Goal: Task Accomplishment & Management: Manage account settings

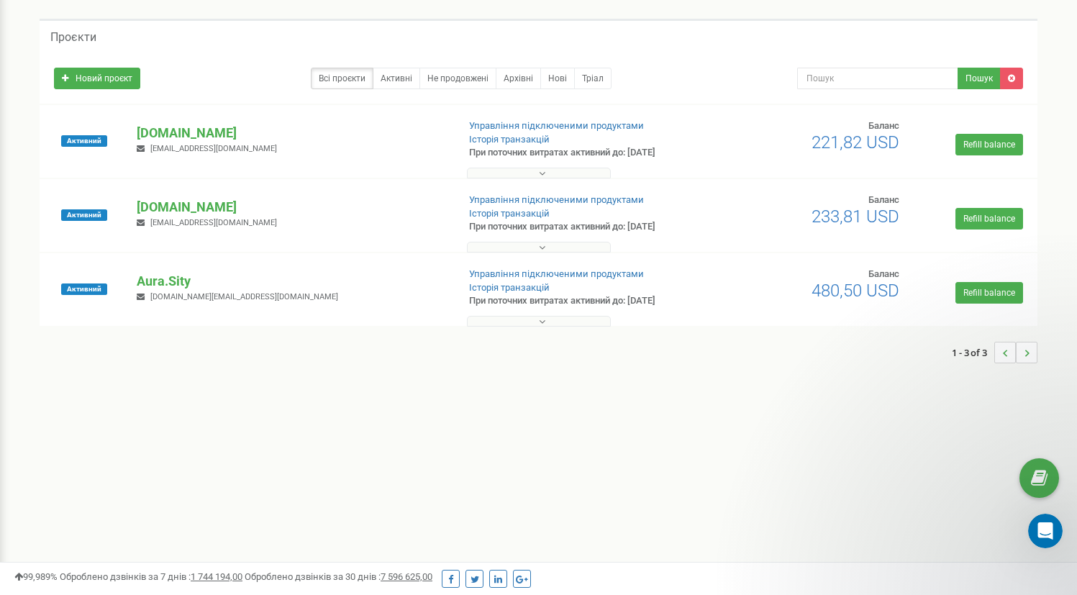
scroll to position [81, 0]
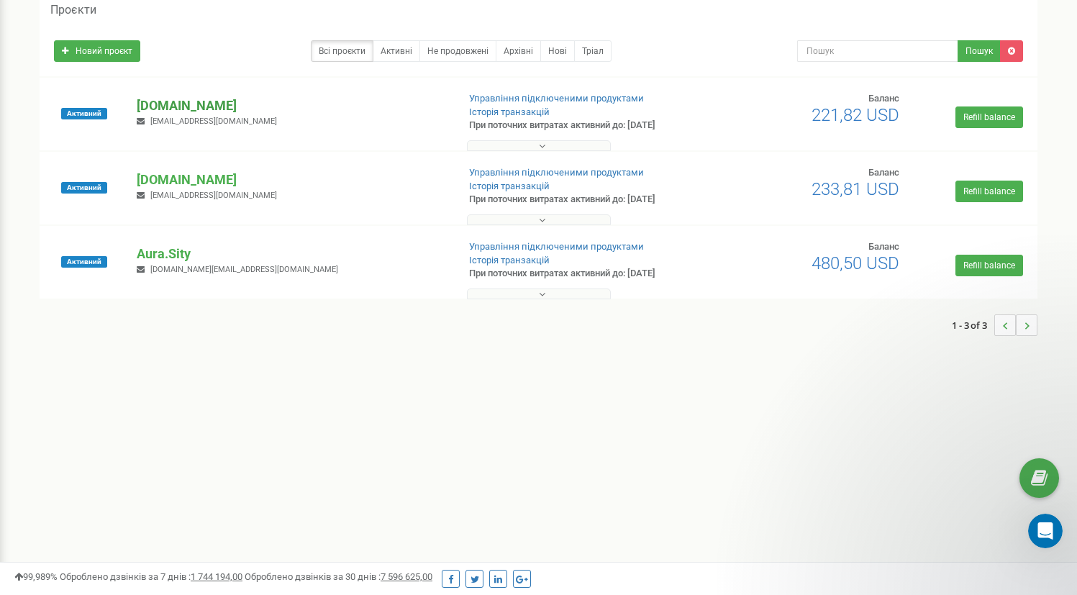
click at [209, 108] on p "[DOMAIN_NAME]" at bounding box center [291, 105] width 309 height 19
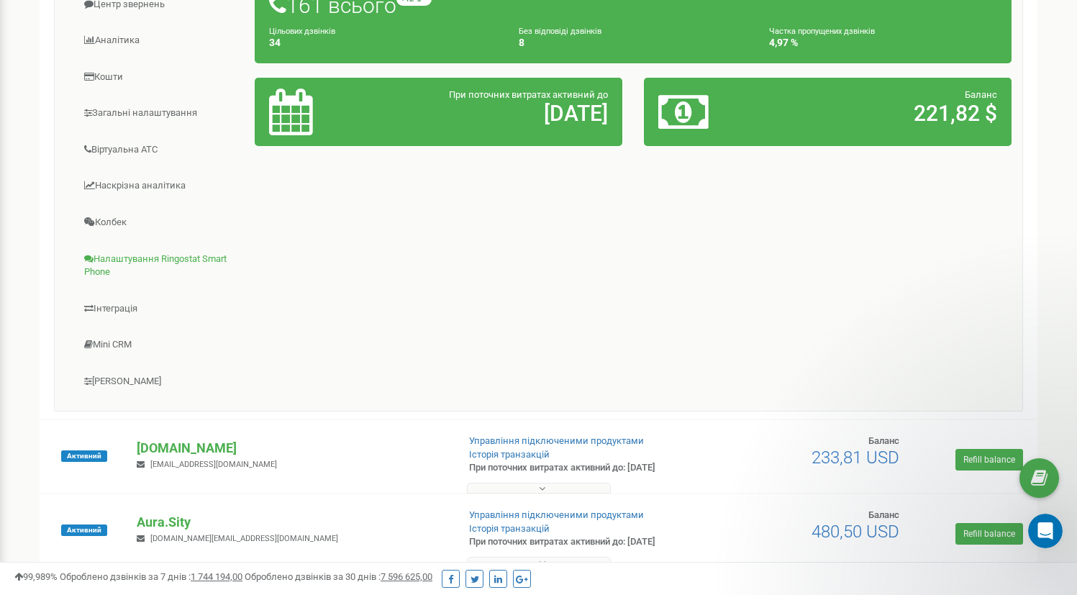
scroll to position [294, 0]
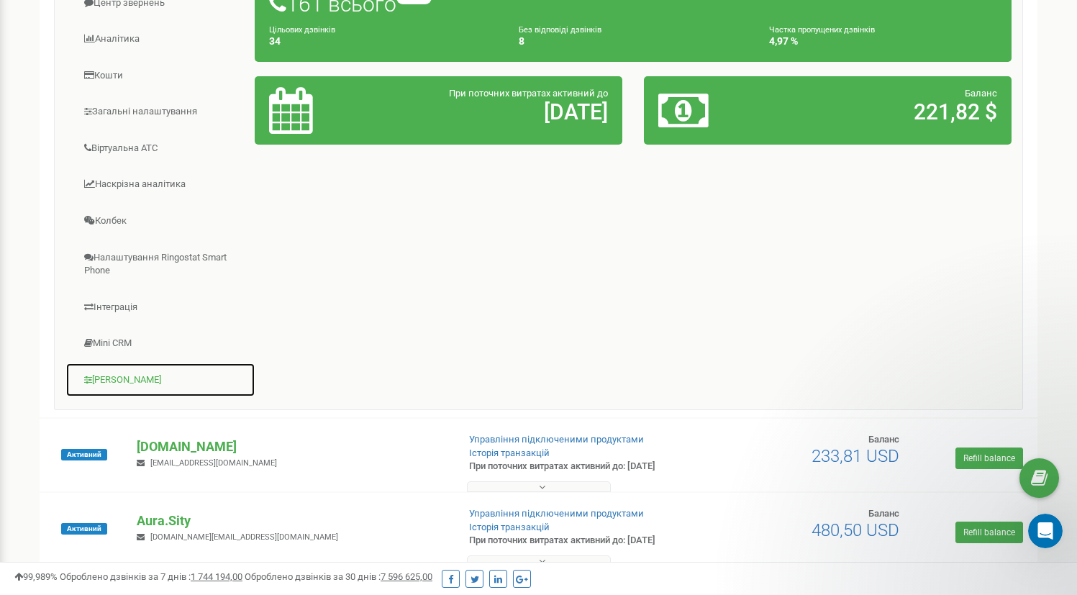
click at [126, 378] on link "[PERSON_NAME]" at bounding box center [160, 380] width 190 height 35
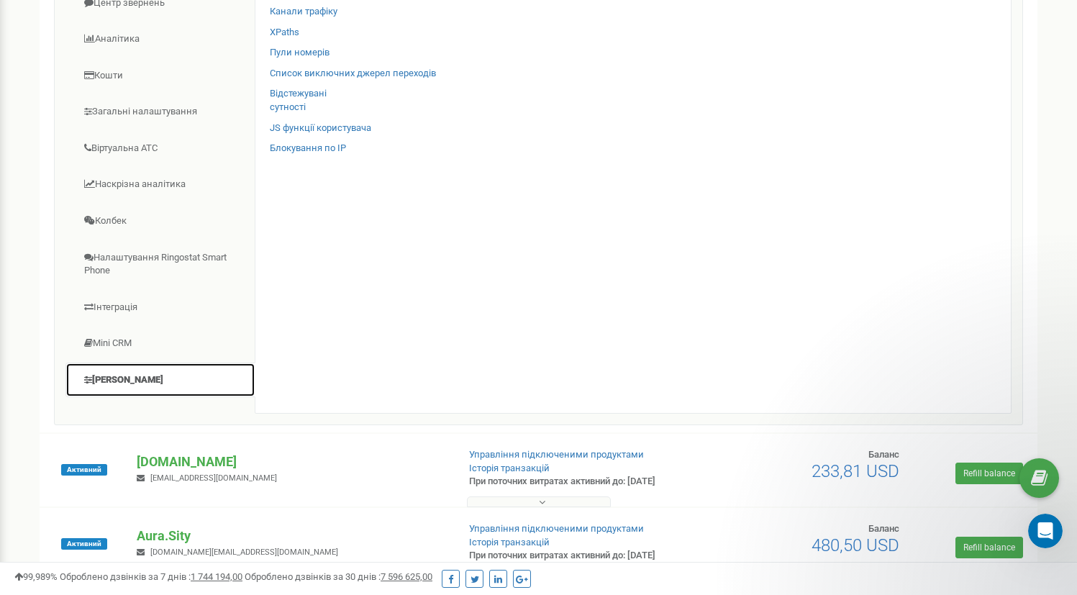
scroll to position [212, 0]
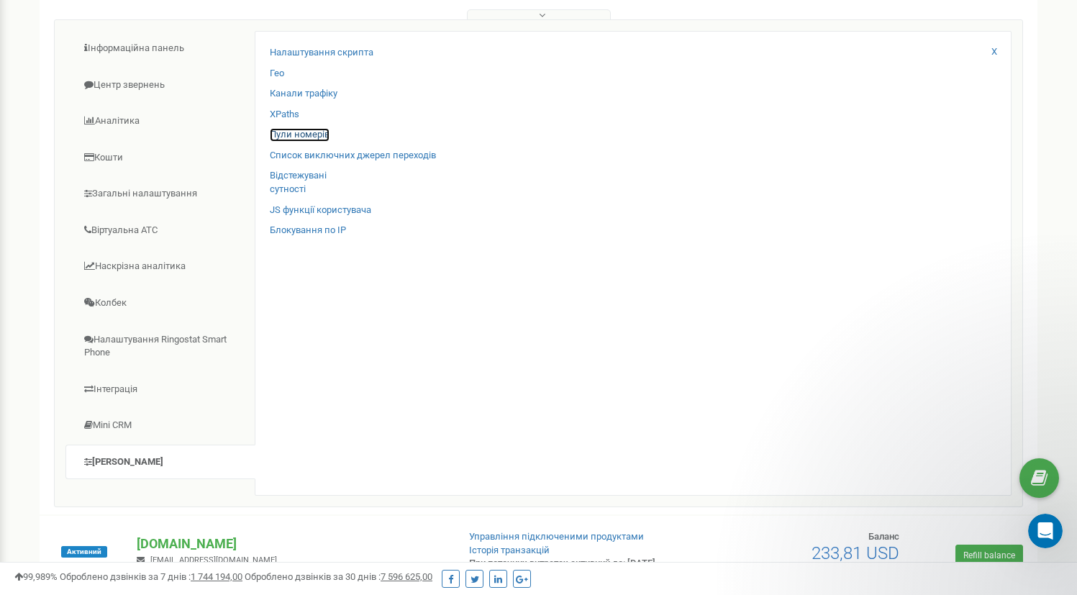
click at [316, 131] on link "Пули номерів" at bounding box center [300, 135] width 60 height 14
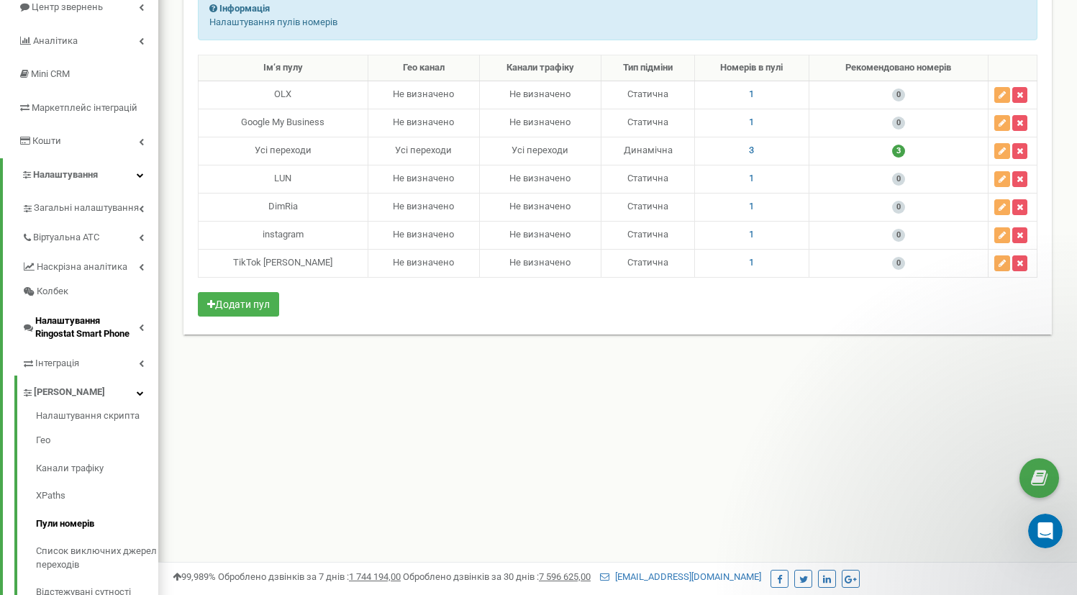
scroll to position [173, 0]
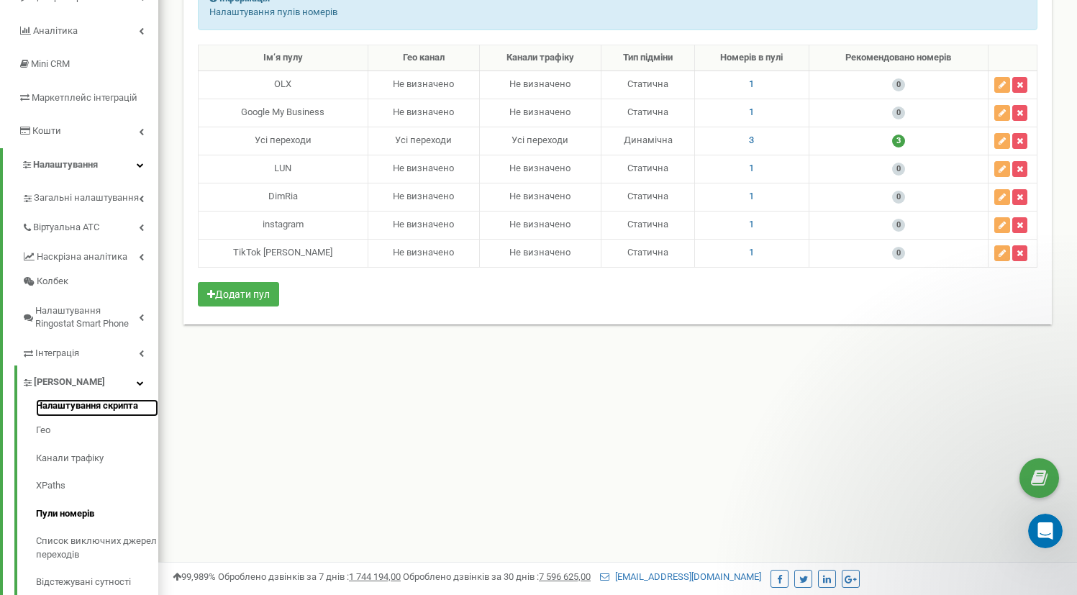
click at [104, 407] on link "Налаштування скрипта" at bounding box center [97, 407] width 122 height 17
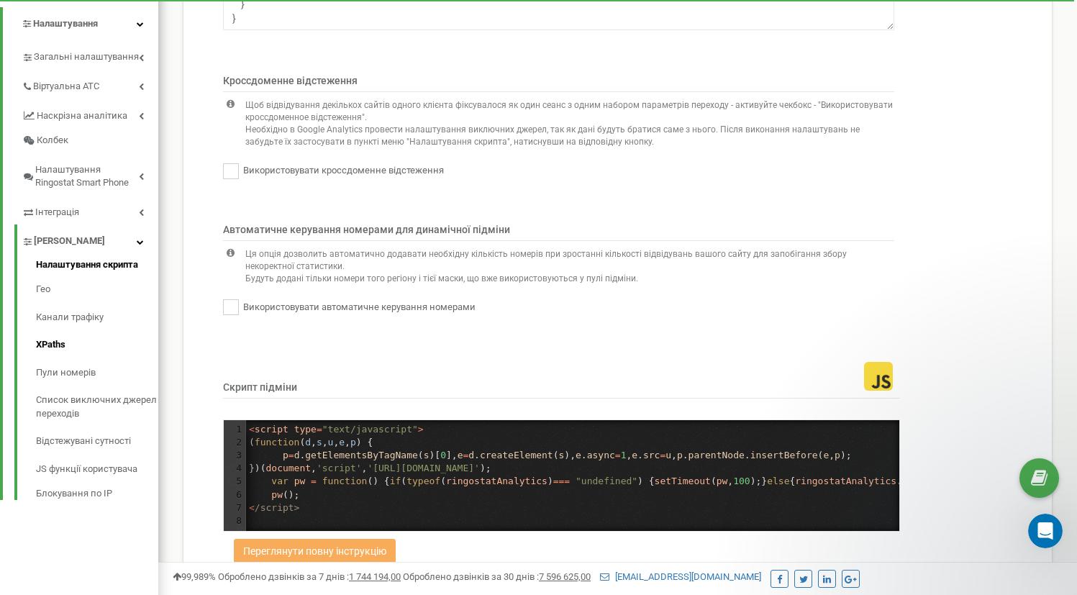
scroll to position [316, 0]
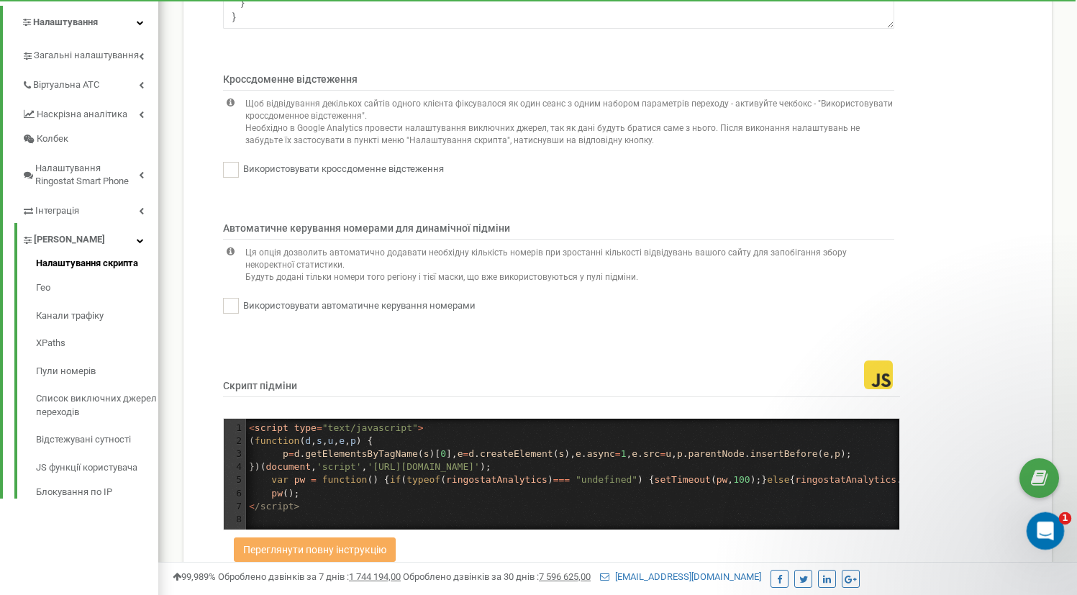
click at [1044, 530] on icon "Відкрити програму для спілкування Intercom" at bounding box center [1043, 529] width 10 height 12
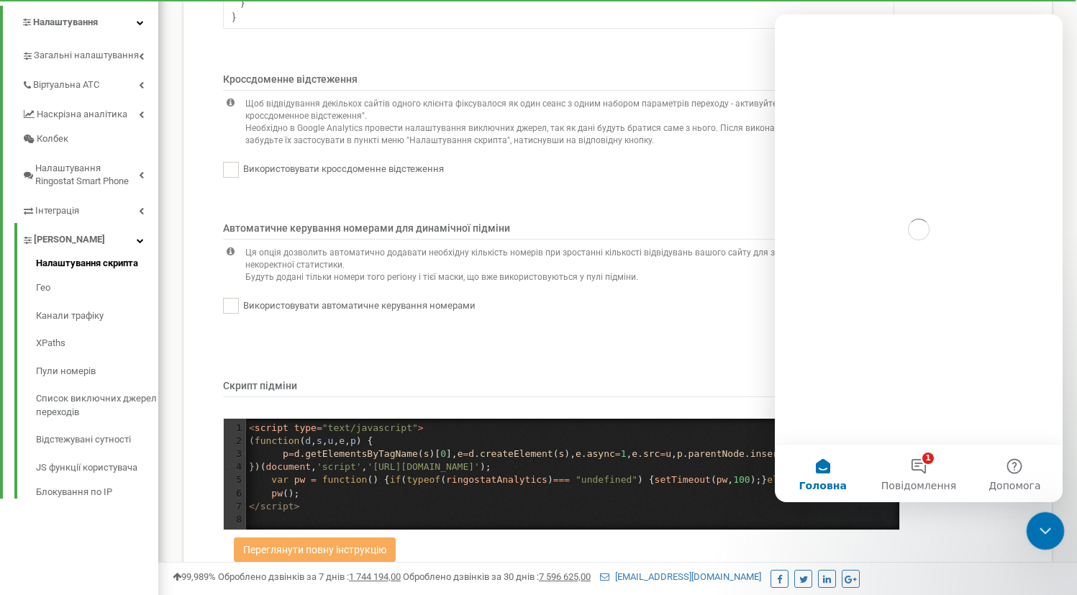
scroll to position [0, 0]
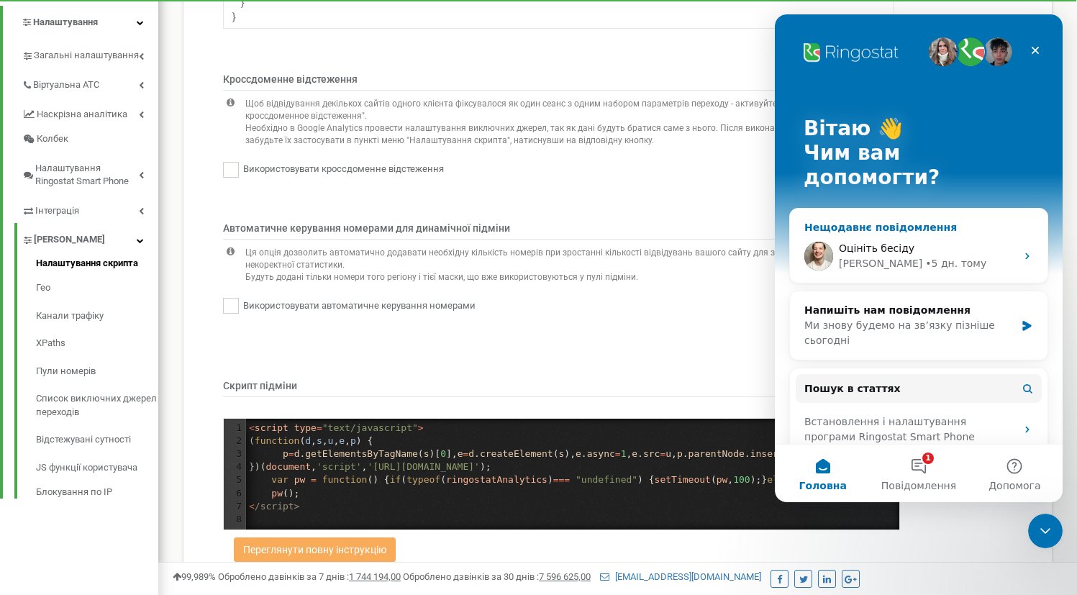
click at [919, 230] on div "Оцініть бесіду Vladyslav • 5 дн. тому" at bounding box center [919, 256] width 258 height 53
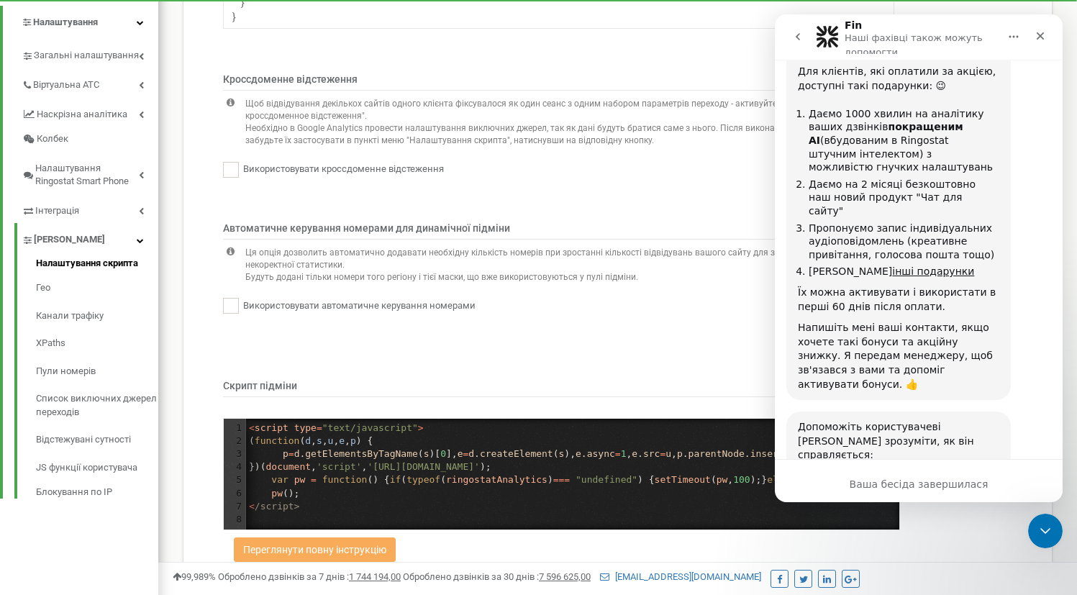
scroll to position [2709, 0]
click at [798, 39] on icon "go back" at bounding box center [798, 36] width 4 height 7
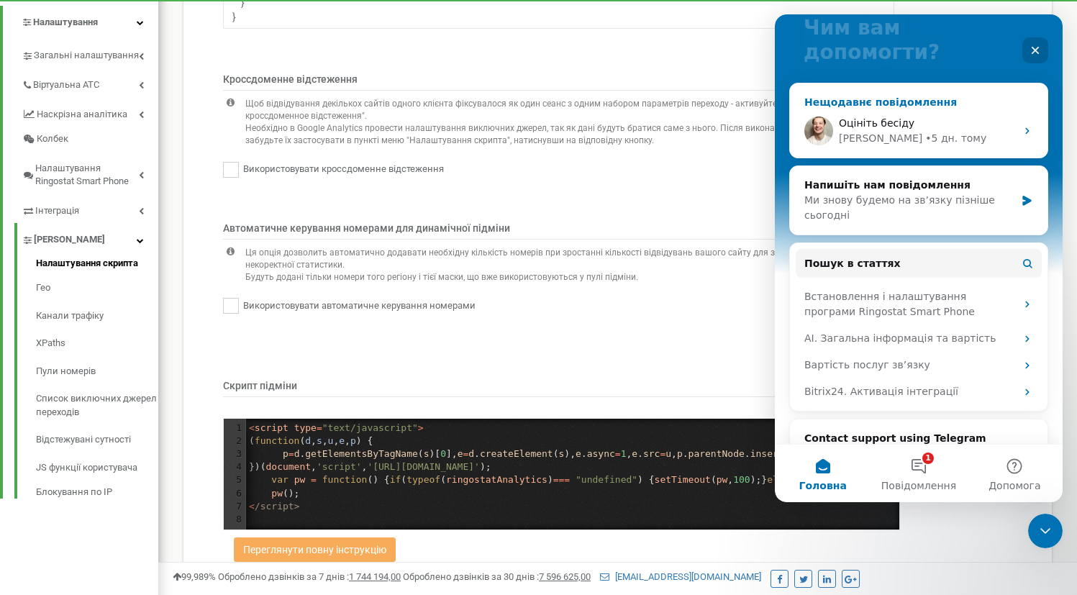
scroll to position [120, 0]
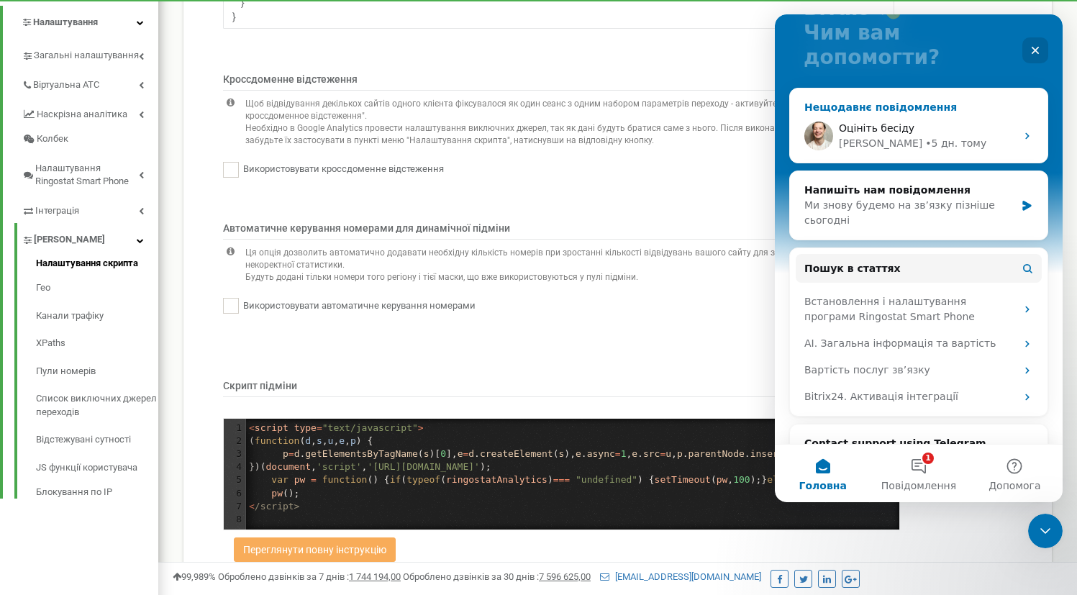
click at [1025, 133] on icon "Месенджер Intercom" at bounding box center [1027, 136] width 4 height 6
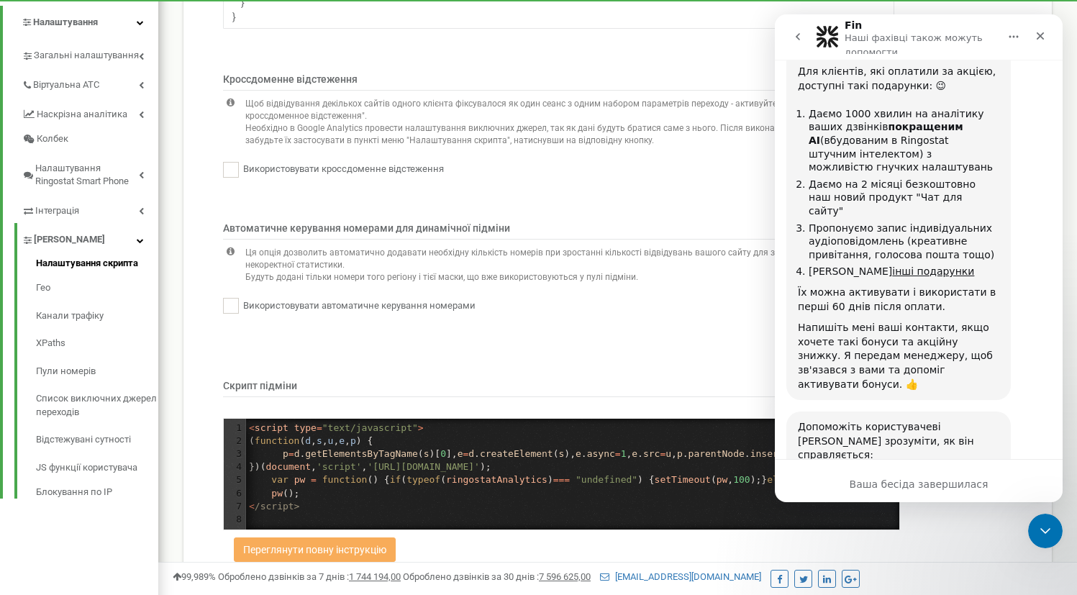
scroll to position [2709, 0]
click at [792, 43] on button "go back" at bounding box center [797, 36] width 27 height 27
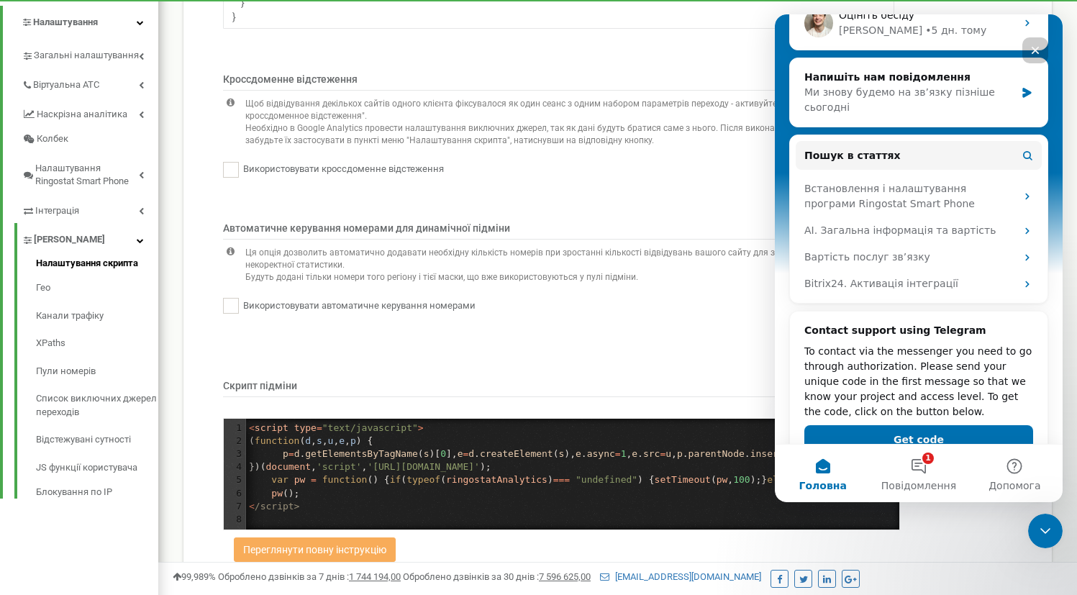
scroll to position [248, 0]
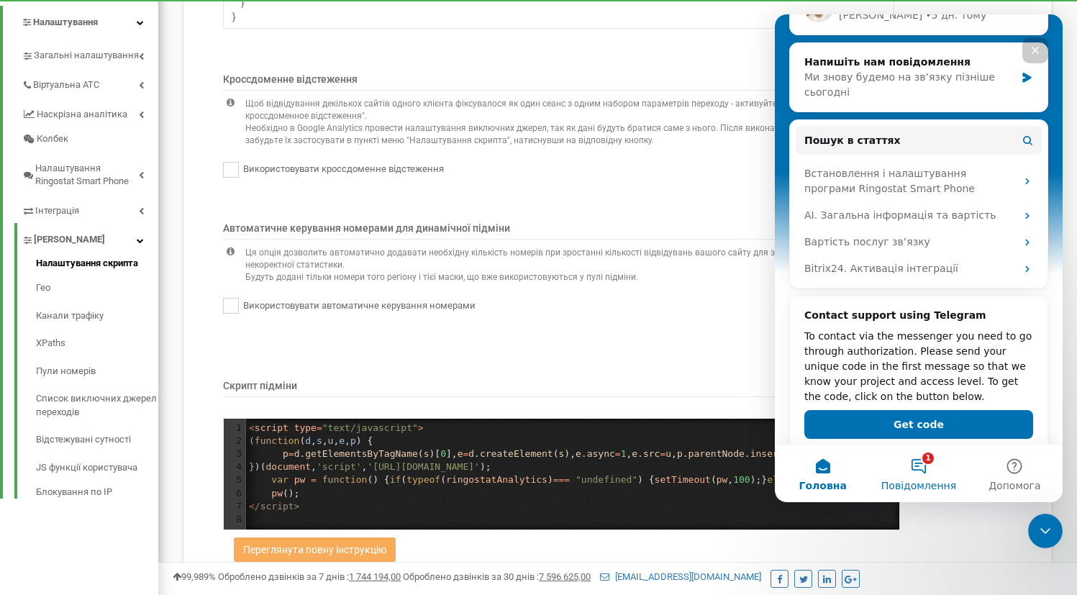
click at [935, 466] on button "1 Повідомлення" at bounding box center [919, 474] width 96 height 58
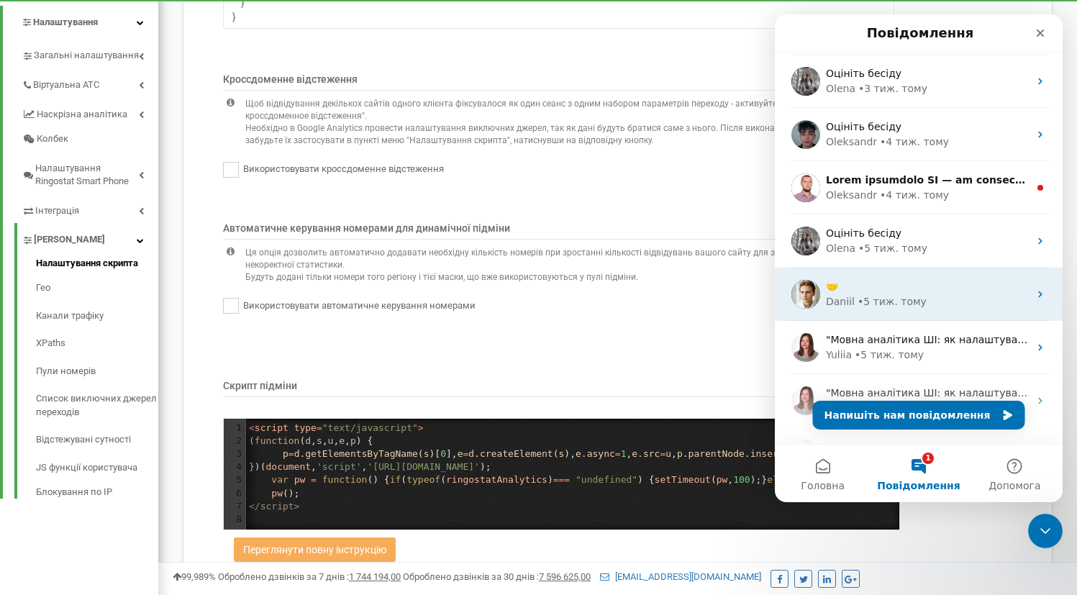
scroll to position [311, 0]
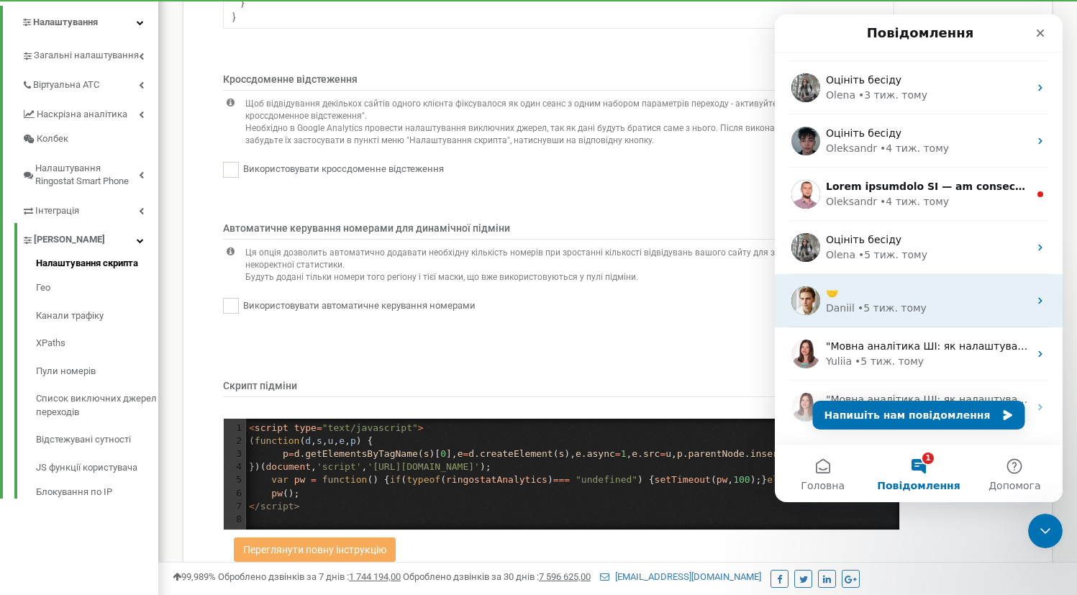
click at [907, 304] on div "• 5 тиж. тому" at bounding box center [892, 308] width 69 height 15
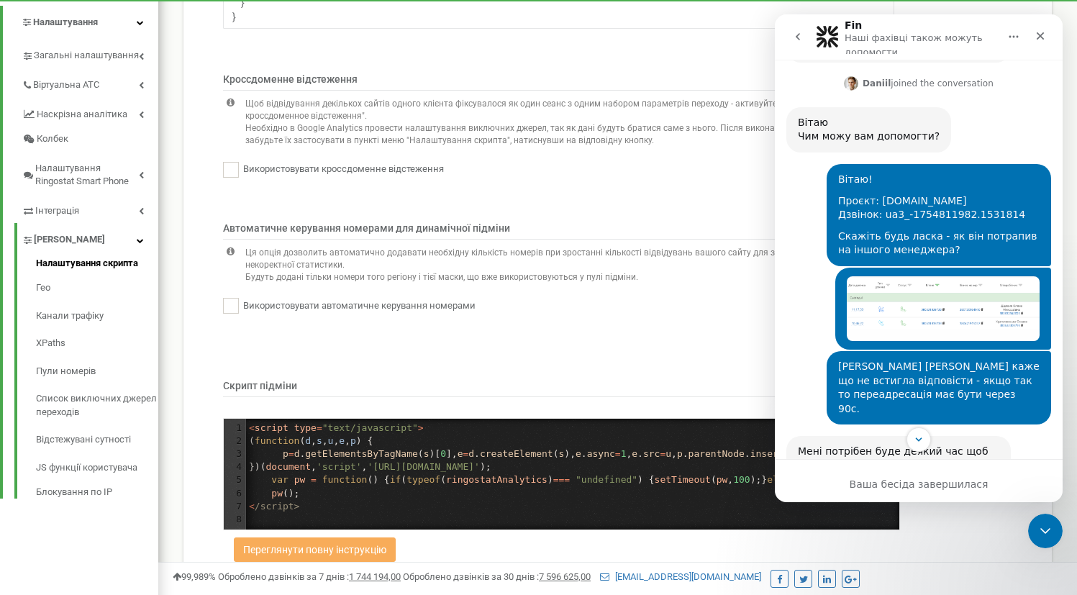
scroll to position [343, 0]
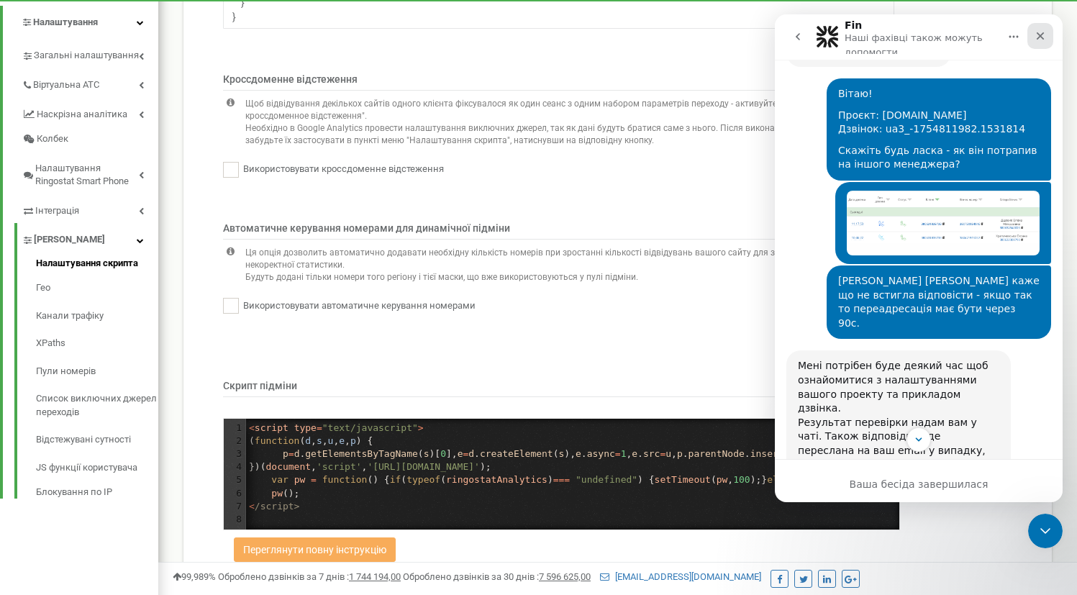
click at [1040, 40] on icon "Закрити" at bounding box center [1041, 36] width 12 height 12
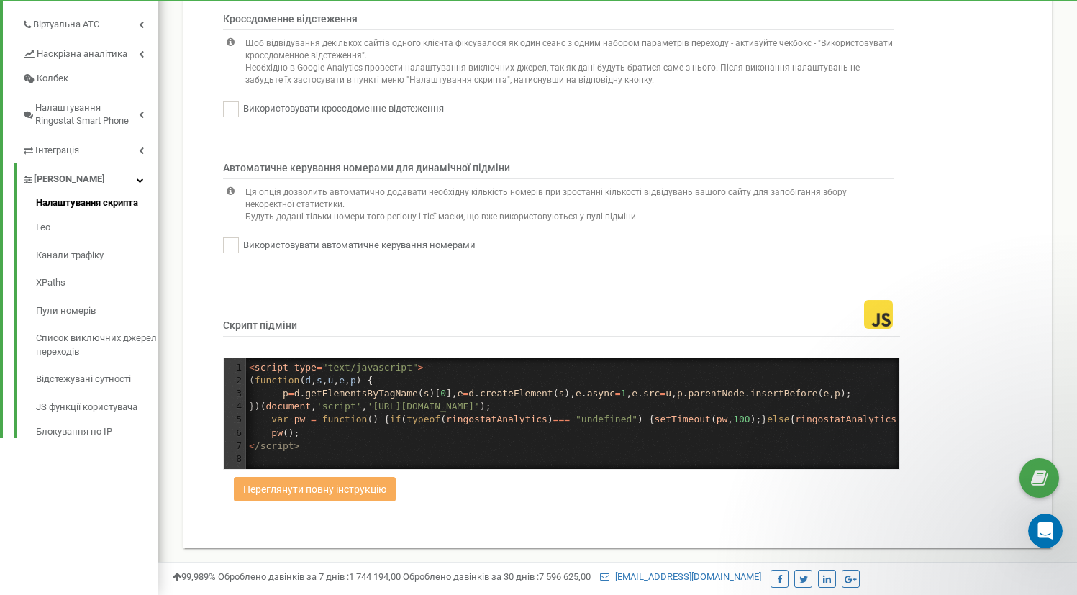
scroll to position [0, 0]
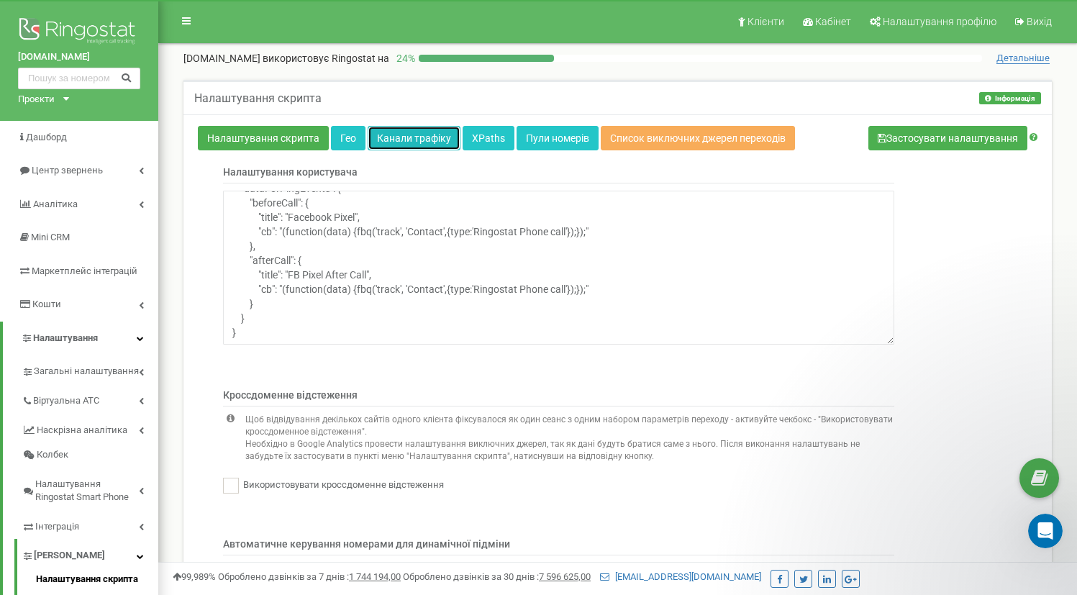
click at [420, 140] on link "Канали трафіку" at bounding box center [414, 138] width 93 height 24
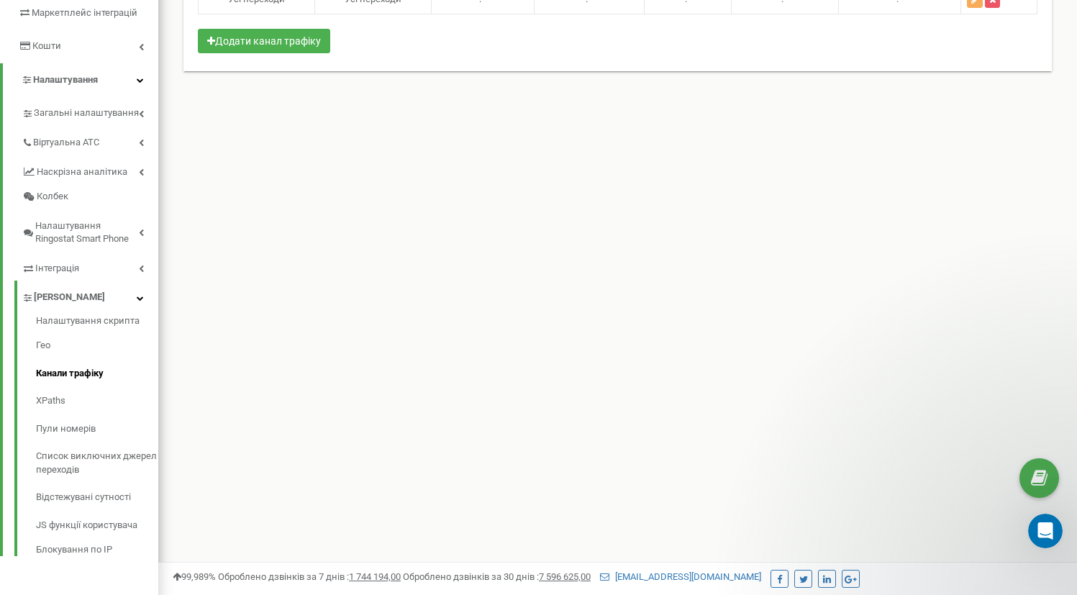
scroll to position [268, 0]
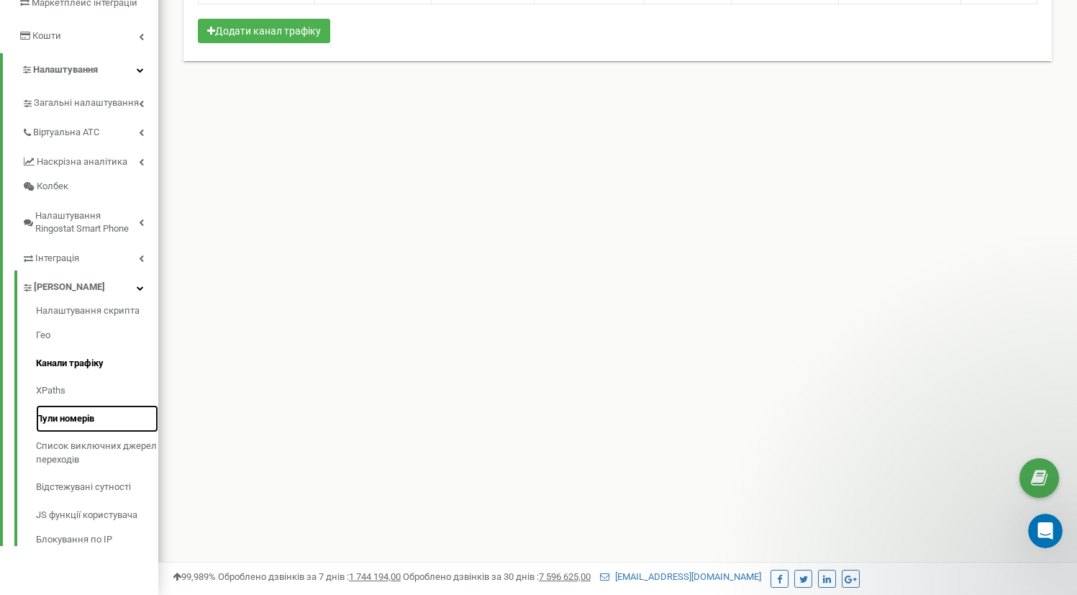
click at [60, 420] on link "Пули номерів" at bounding box center [97, 419] width 122 height 28
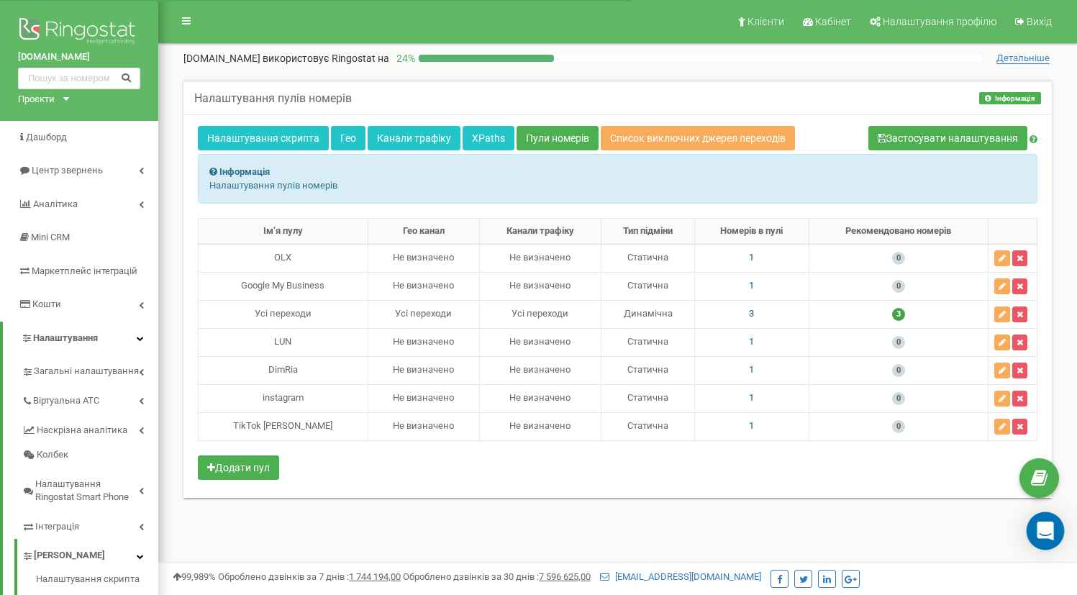
click at [1046, 534] on icon "Open Intercom Messenger" at bounding box center [1045, 531] width 19 height 19
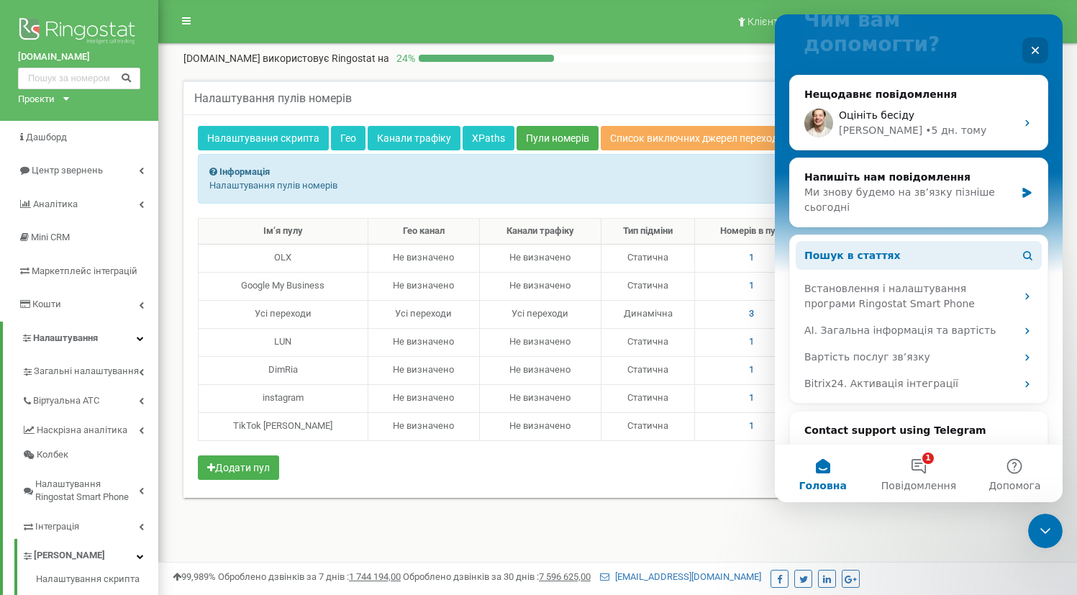
scroll to position [125, 0]
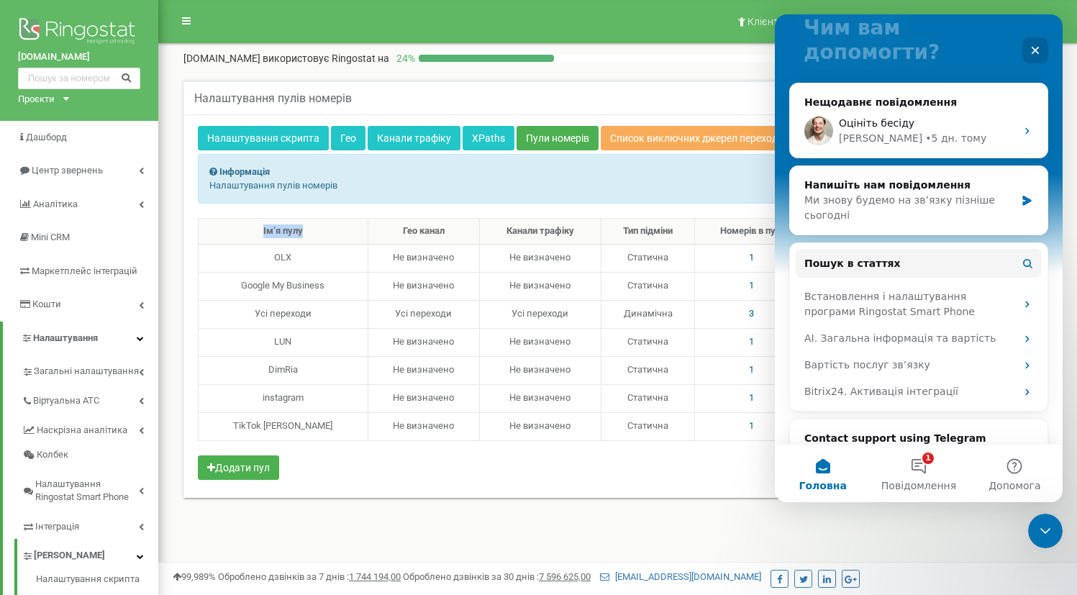
drag, startPoint x: 246, startPoint y: 230, endPoint x: 317, endPoint y: 229, distance: 70.5
click at [317, 229] on th "Ім‘я пулу" at bounding box center [284, 232] width 170 height 26
copy th "Ім‘я пулу"
click at [1033, 54] on icon "Закрити" at bounding box center [1036, 51] width 8 height 8
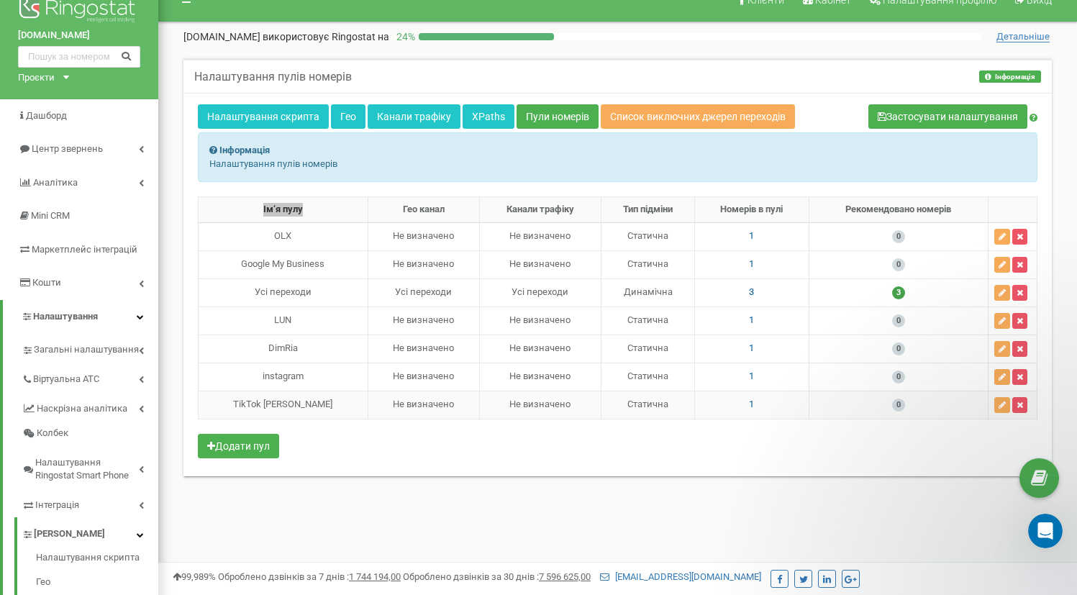
scroll to position [30, 0]
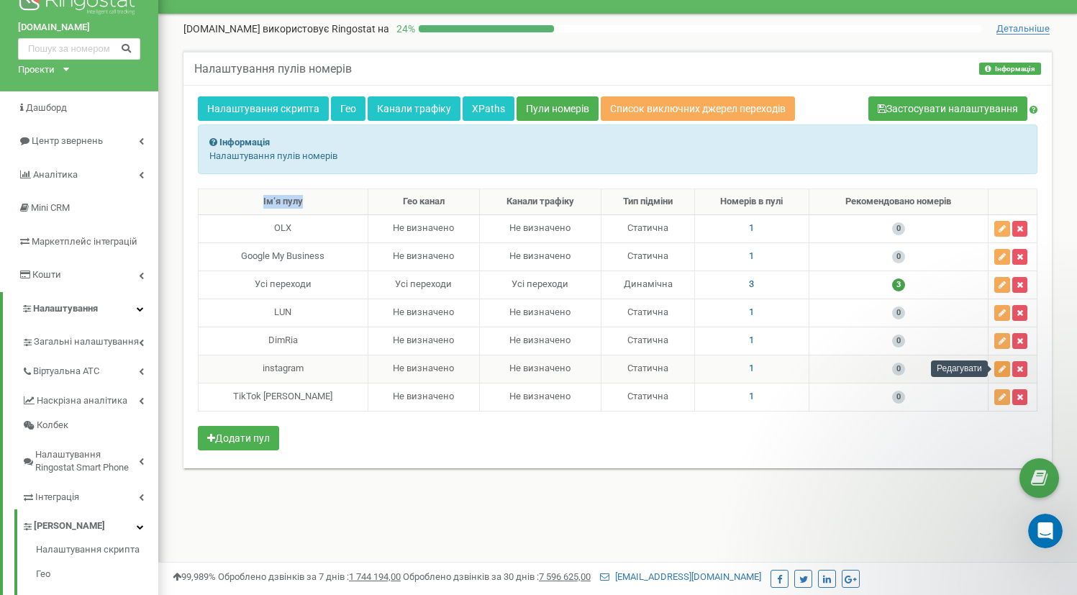
click at [1001, 369] on icon "button" at bounding box center [1002, 369] width 7 height 9
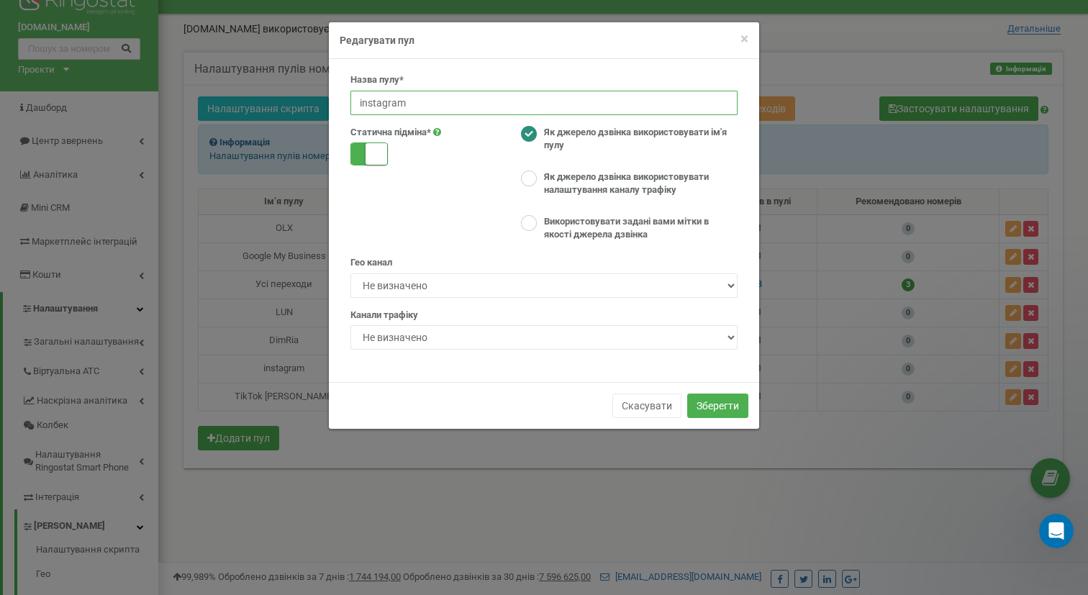
click at [436, 103] on input "instagram" at bounding box center [543, 103] width 387 height 24
type input "Social"
click at [646, 396] on button "Скасувати" at bounding box center [646, 406] width 69 height 24
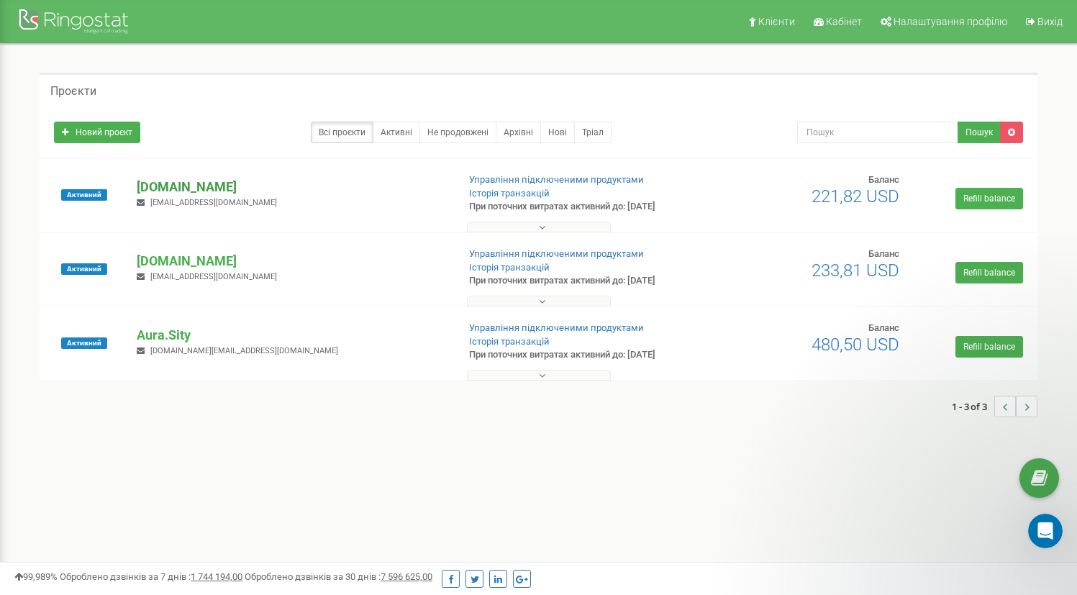
click at [201, 185] on p "[DOMAIN_NAME]" at bounding box center [291, 187] width 309 height 19
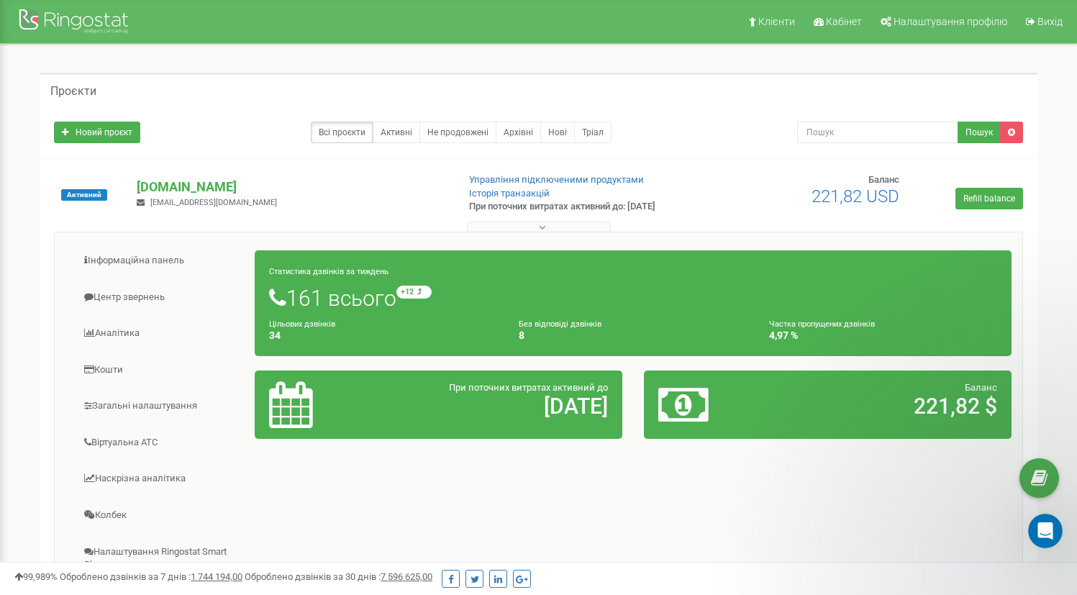
scroll to position [336, 0]
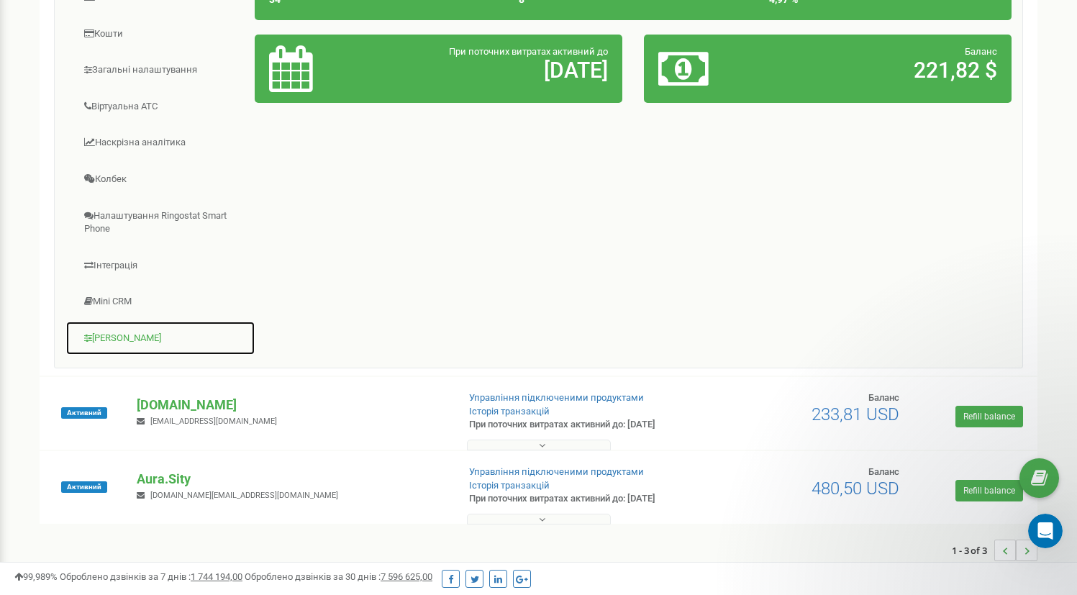
click at [138, 333] on link "[PERSON_NAME]" at bounding box center [160, 338] width 190 height 35
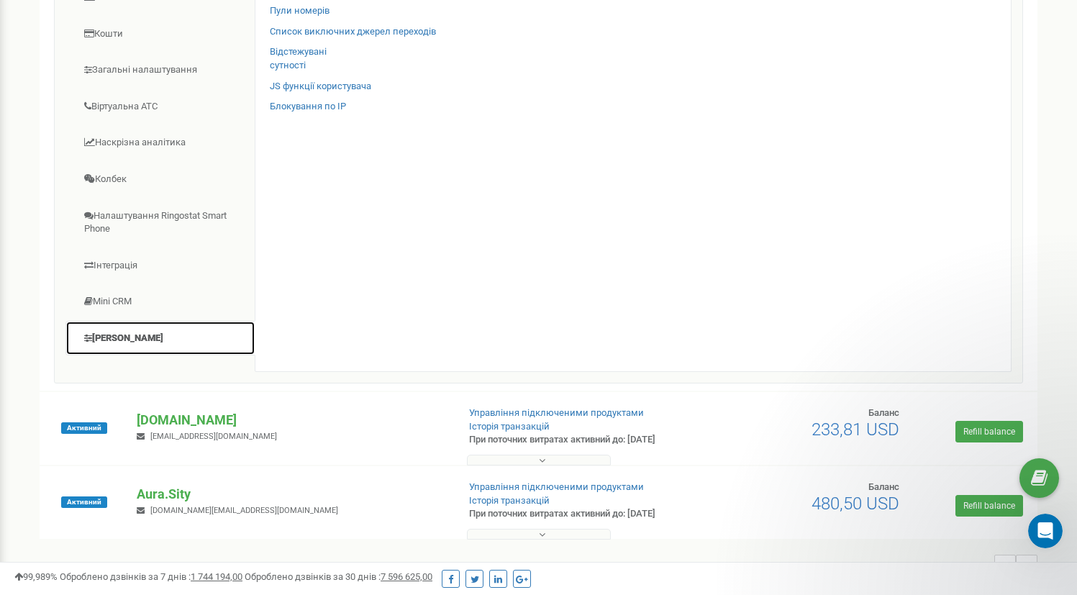
scroll to position [152, 0]
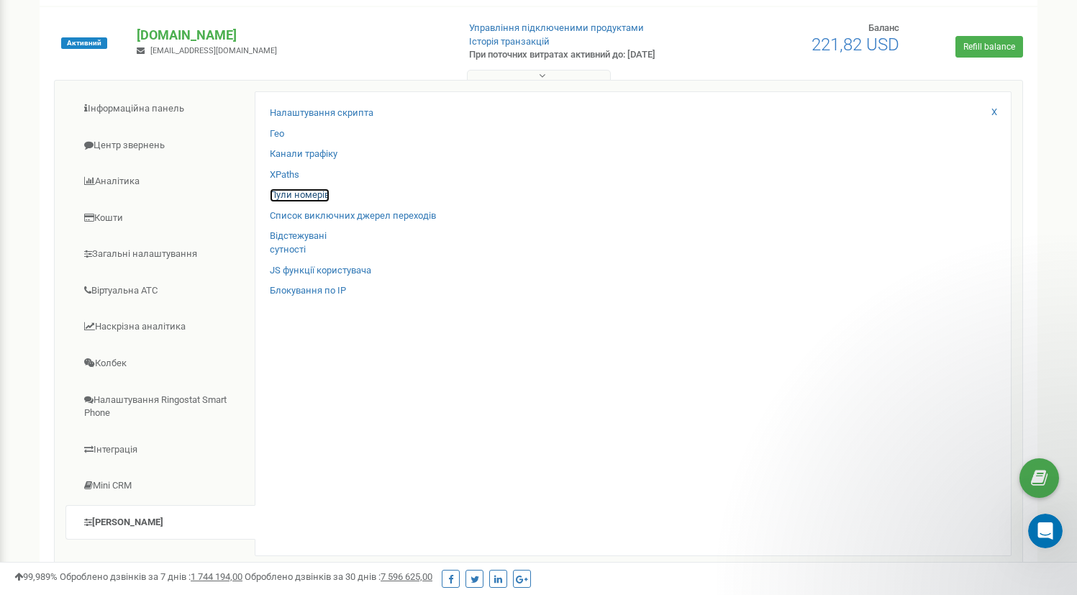
click at [325, 193] on link "Пули номерів" at bounding box center [300, 196] width 60 height 14
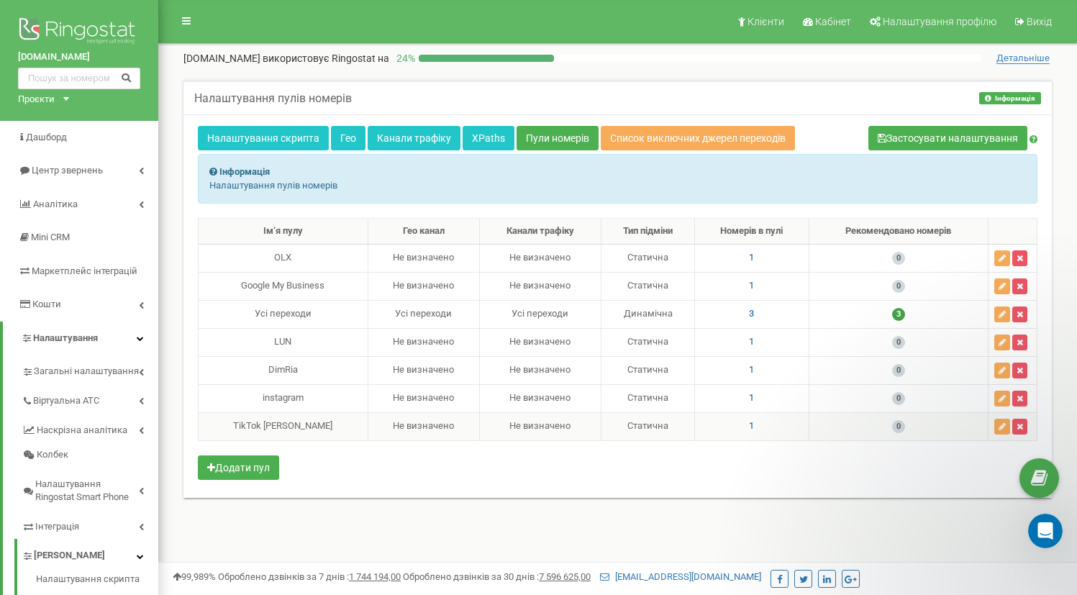
click at [749, 427] on span "1" at bounding box center [751, 425] width 5 height 11
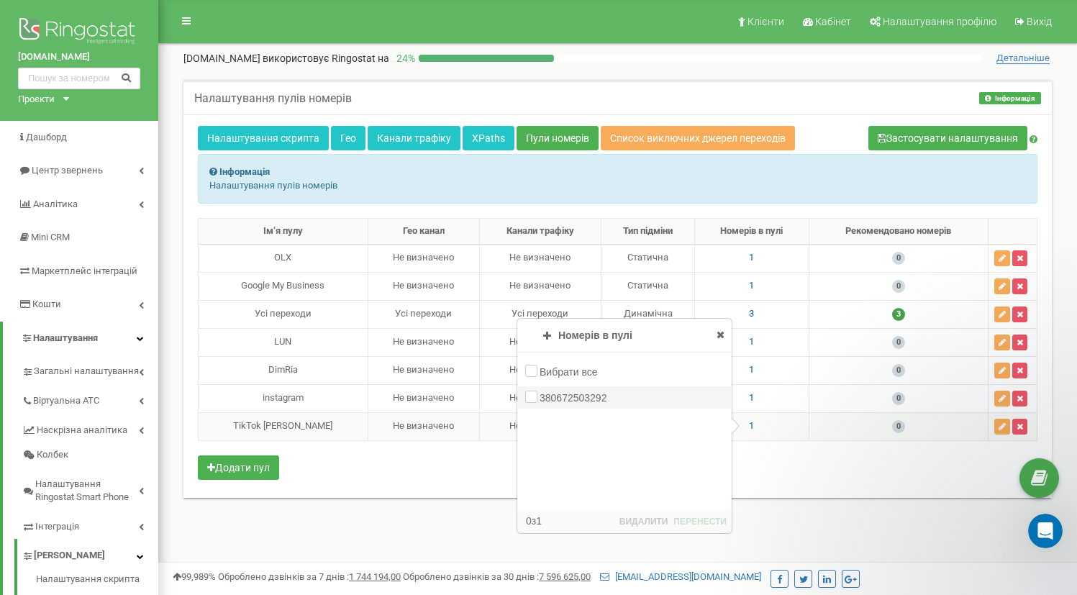
drag, startPoint x: 638, startPoint y: 399, endPoint x: 540, endPoint y: 398, distance: 97.9
click at [540, 398] on div "380672503292" at bounding box center [624, 397] width 213 height 22
copy label "380672503292"
